Goal: Task Accomplishment & Management: Use online tool/utility

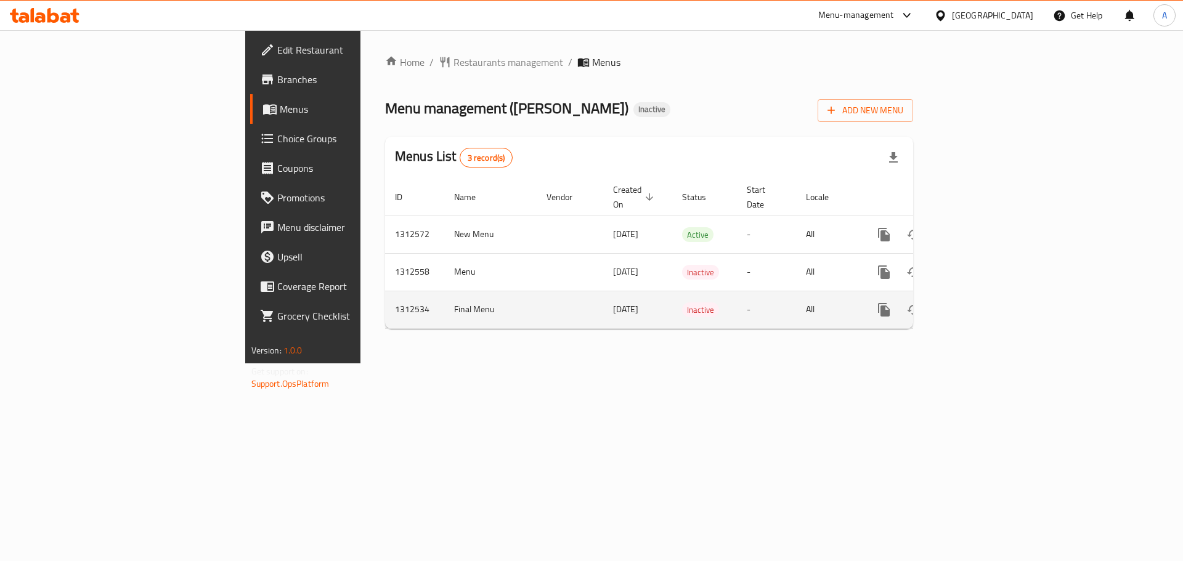
click at [444, 291] on td "Final Menu" at bounding box center [490, 310] width 92 height 38
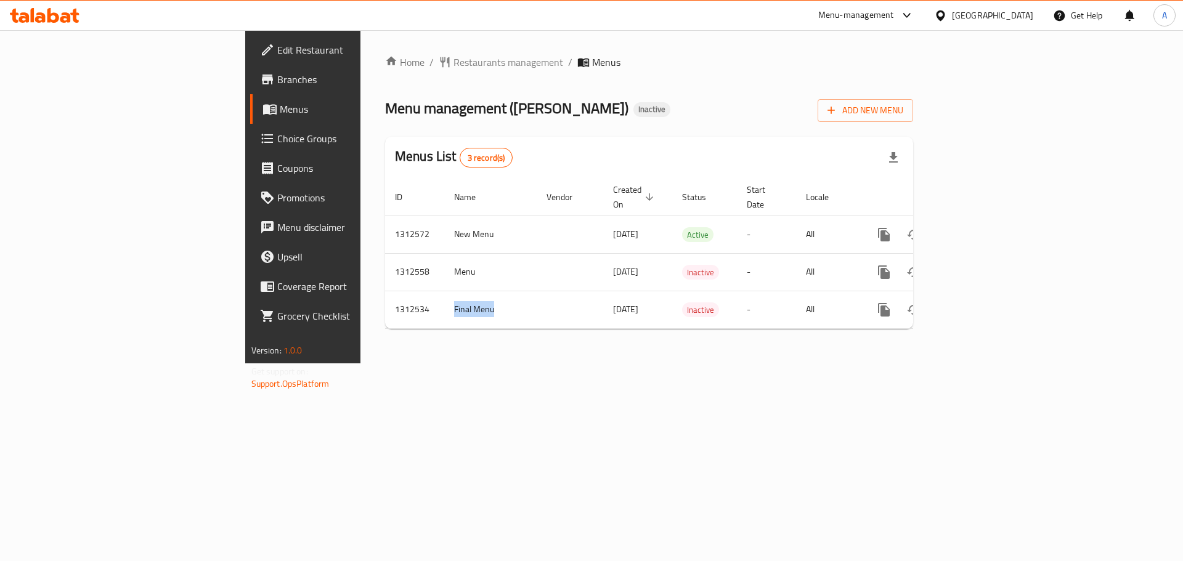
copy td "Final Menu"
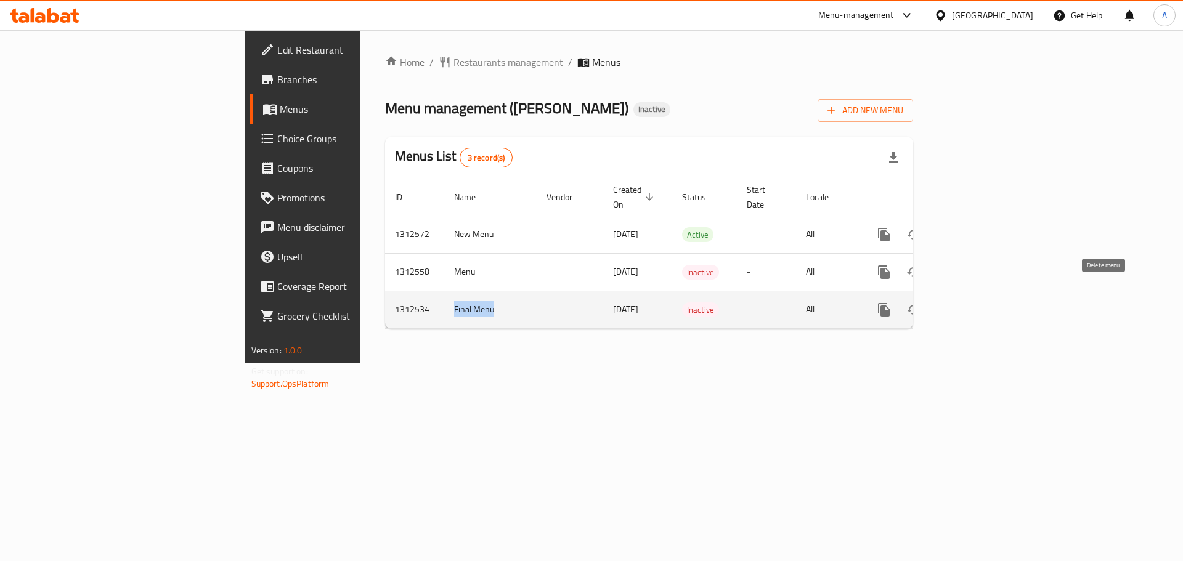
click at [951, 303] on icon "enhanced table" at bounding box center [943, 310] width 15 height 15
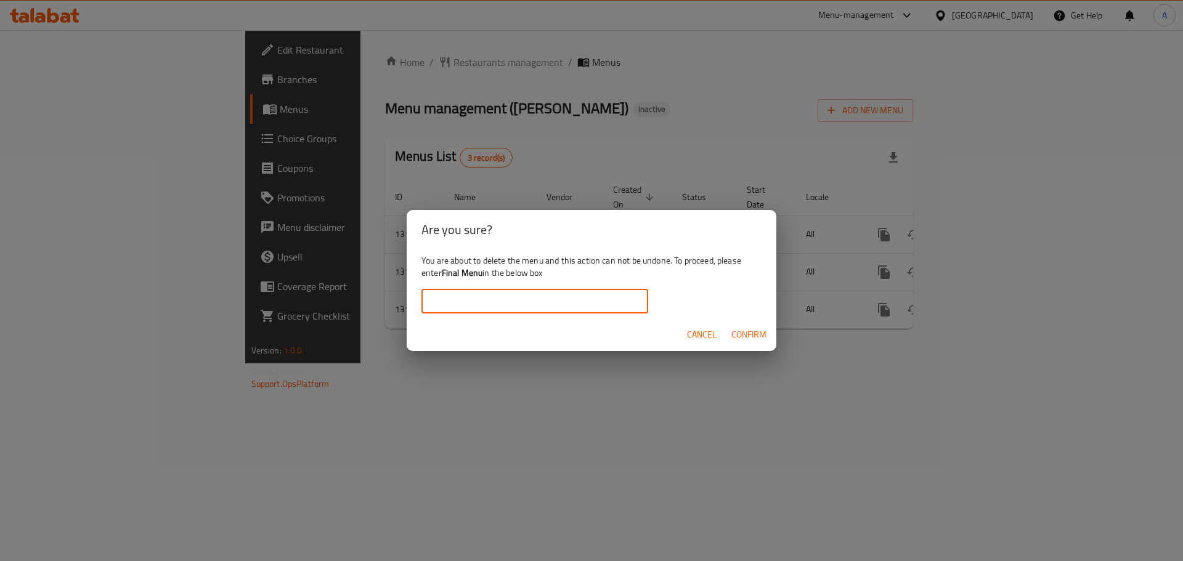
drag, startPoint x: 473, startPoint y: 291, endPoint x: 508, endPoint y: 301, distance: 36.3
click at [473, 291] on input "text" at bounding box center [534, 301] width 227 height 25
paste input "Final Menu"
click at [749, 340] on span "Confirm" at bounding box center [748, 334] width 35 height 15
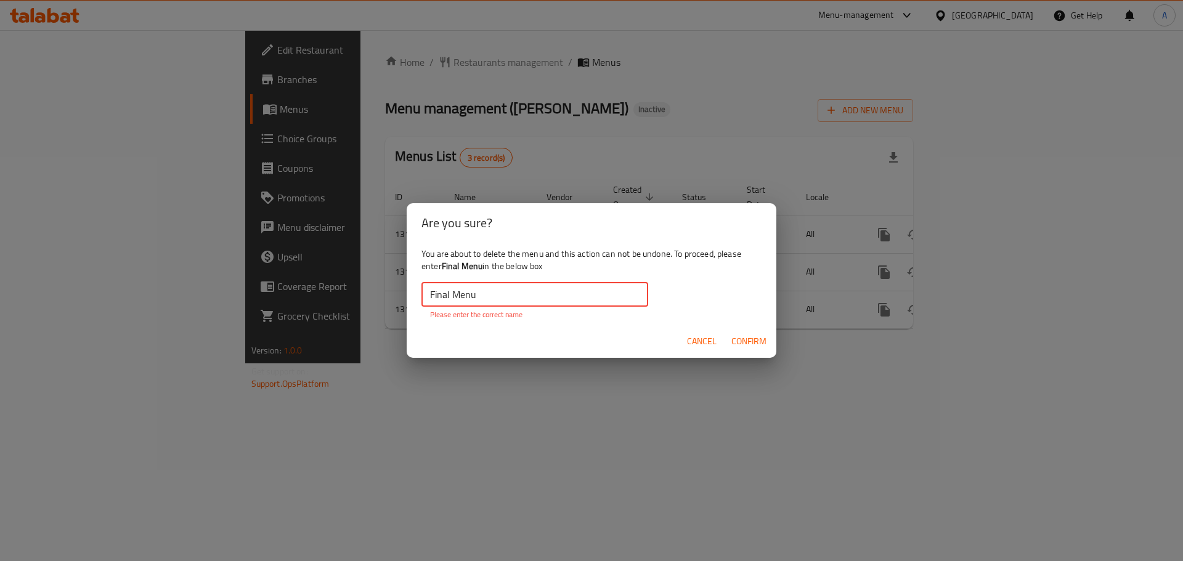
click at [430, 291] on input "Final Menu" at bounding box center [534, 294] width 227 height 25
click at [545, 286] on input "Final Menu" at bounding box center [534, 294] width 227 height 25
click at [754, 341] on span "Confirm" at bounding box center [748, 341] width 35 height 15
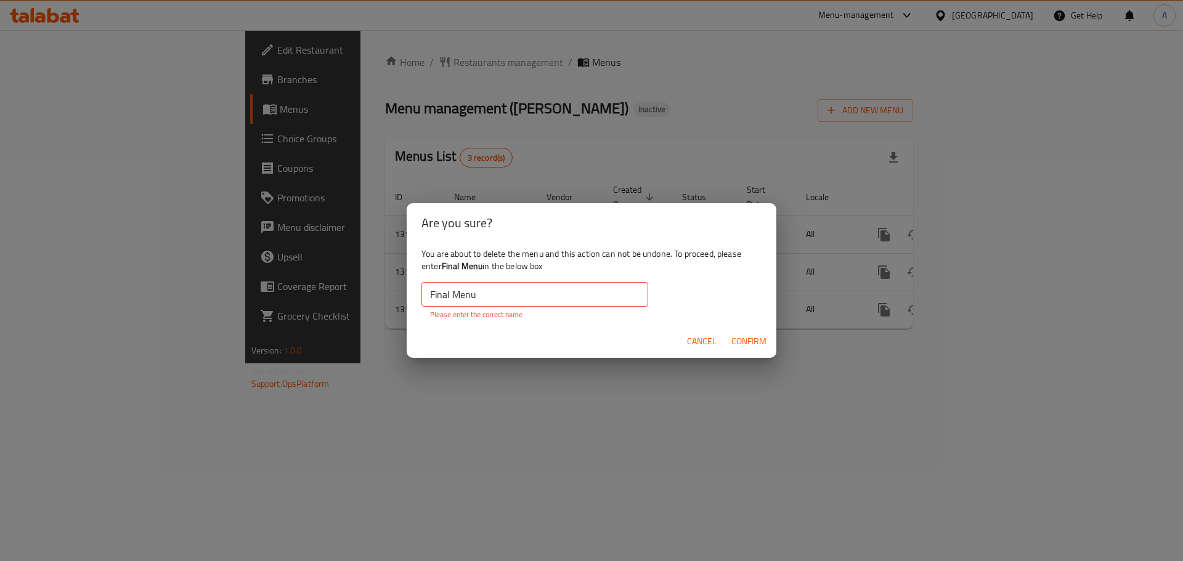
click at [754, 341] on span "Confirm" at bounding box center [748, 341] width 35 height 15
click at [508, 291] on input "Final Menu" at bounding box center [534, 294] width 227 height 25
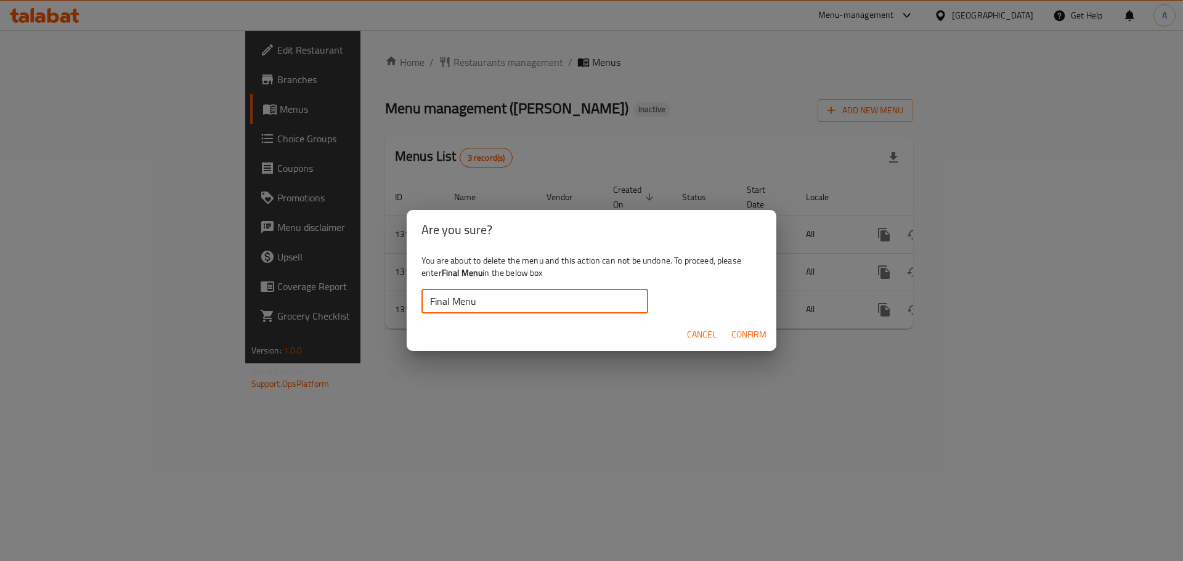
type input "Final Menu"
click at [740, 337] on span "Confirm" at bounding box center [748, 334] width 35 height 15
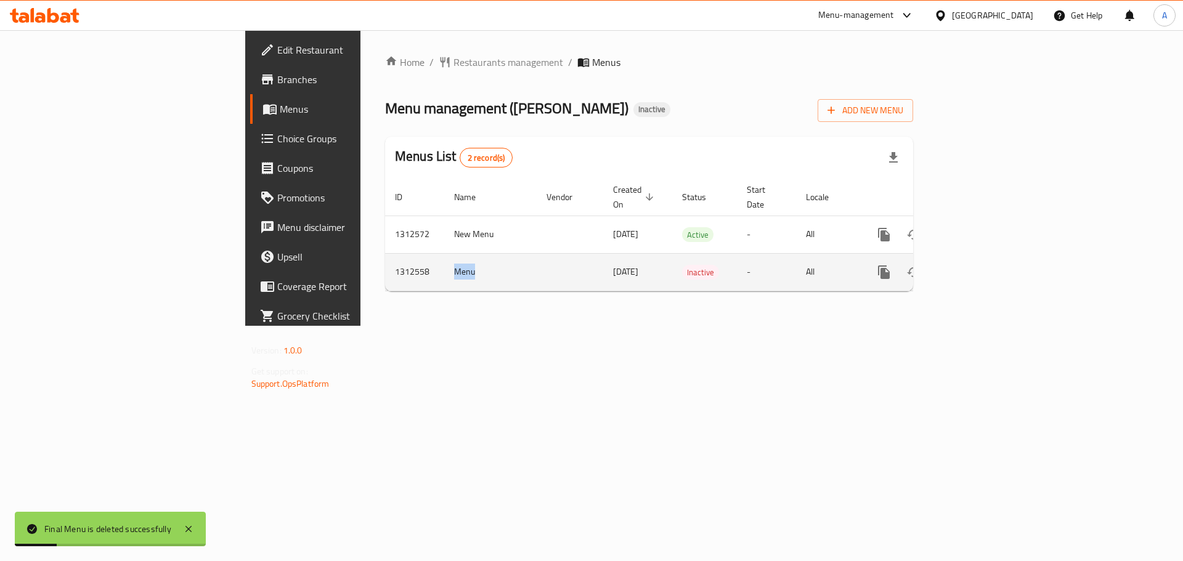
drag, startPoint x: 341, startPoint y: 266, endPoint x: 348, endPoint y: 265, distance: 7.4
click at [385, 265] on tr "1312558 Menu 17/09/2025 Inactive - All" at bounding box center [691, 272] width 612 height 38
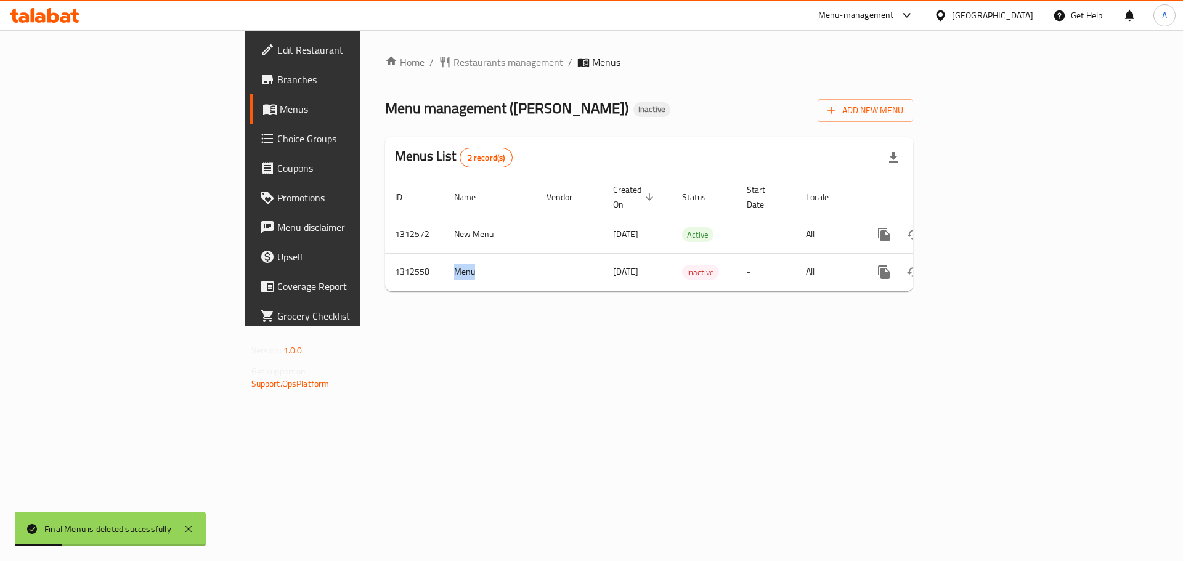
copy tr "Menu"
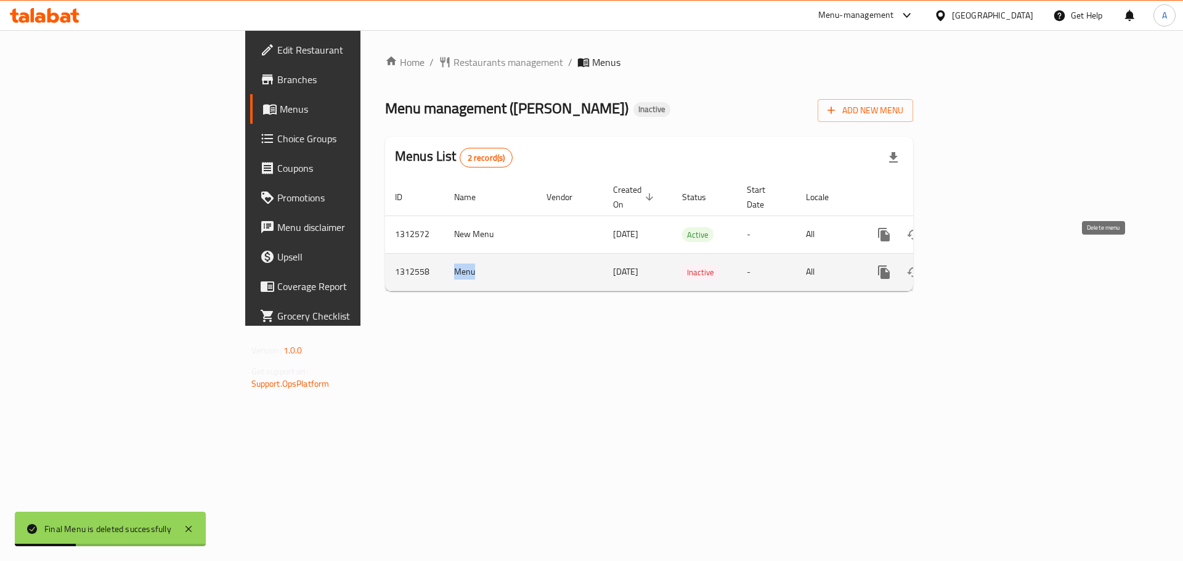
click at [951, 265] on icon "enhanced table" at bounding box center [943, 272] width 15 height 15
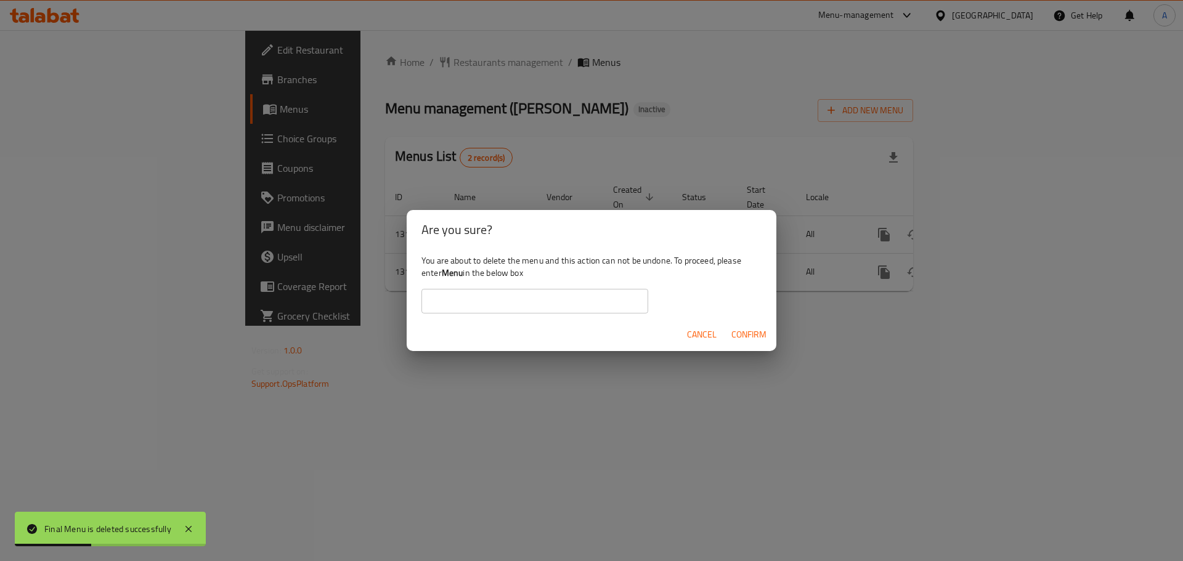
click at [605, 309] on input "text" at bounding box center [534, 301] width 227 height 25
paste input "Menu"
click at [448, 303] on input "Menu" at bounding box center [534, 301] width 227 height 25
click at [497, 302] on input "Menu" at bounding box center [534, 301] width 227 height 25
type input "Menu"
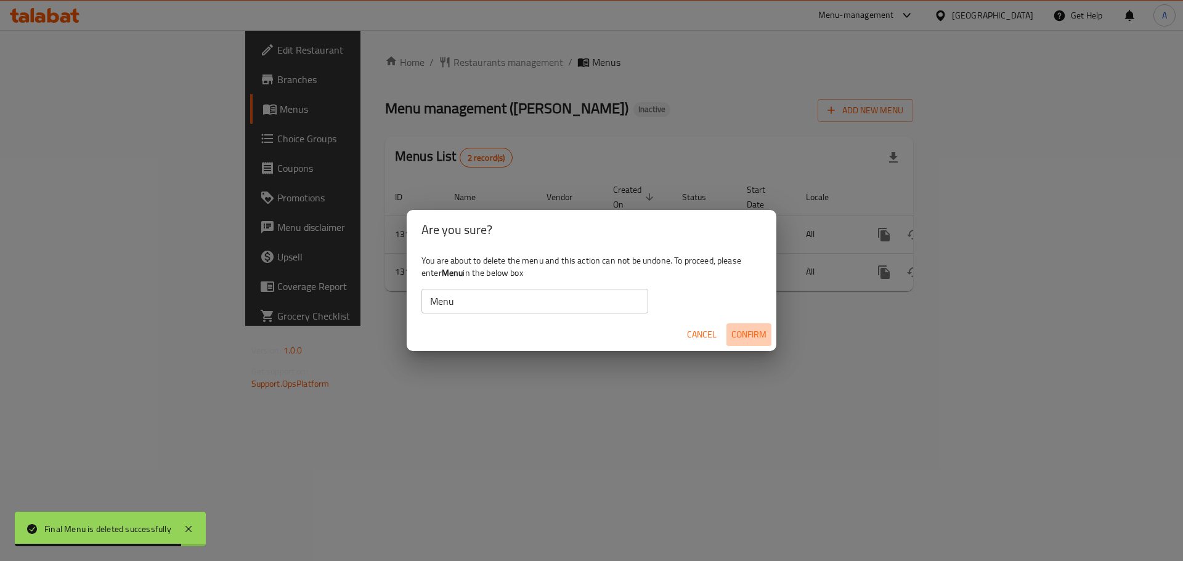
click at [747, 339] on span "Confirm" at bounding box center [748, 334] width 35 height 15
